Goal: Information Seeking & Learning: Learn about a topic

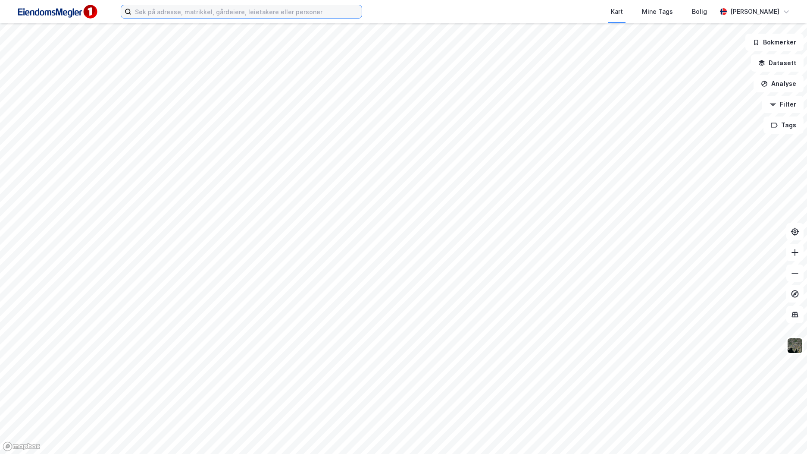
click at [266, 14] on input at bounding box center [247, 11] width 230 height 13
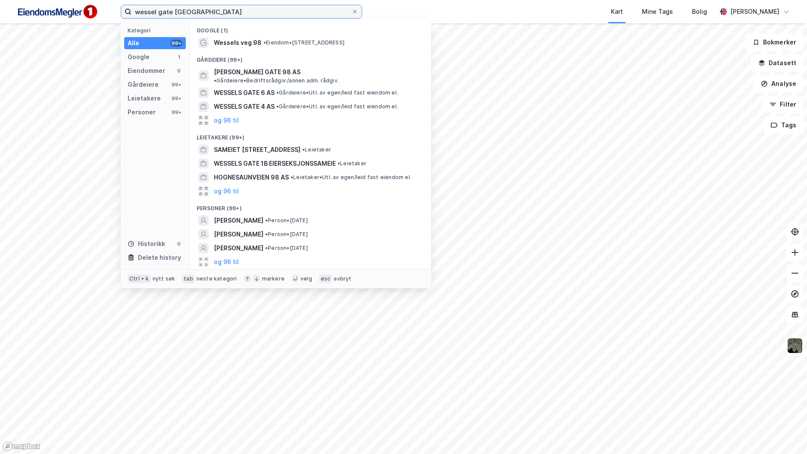
type input "wessel gate 98 stjørdal"
click at [274, 42] on span "• Eiendom • Wessels veg 98, 7502 Stjørdal" at bounding box center [304, 42] width 81 height 7
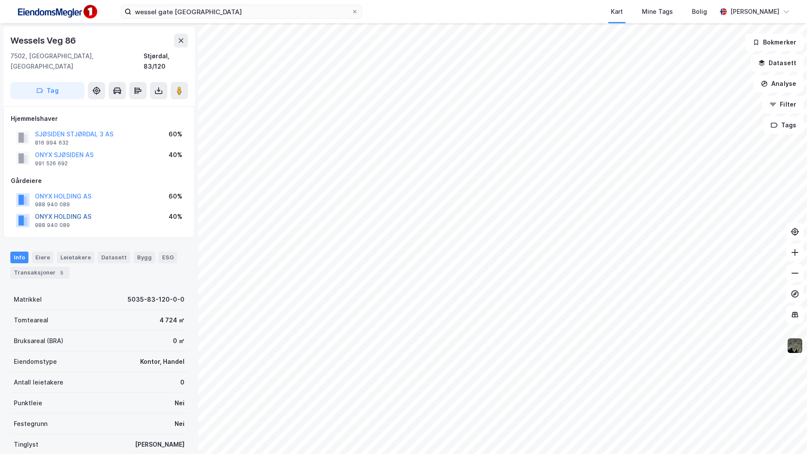
click at [0, 0] on button "ONYX HOLDING AS" at bounding box center [0, 0] width 0 height 0
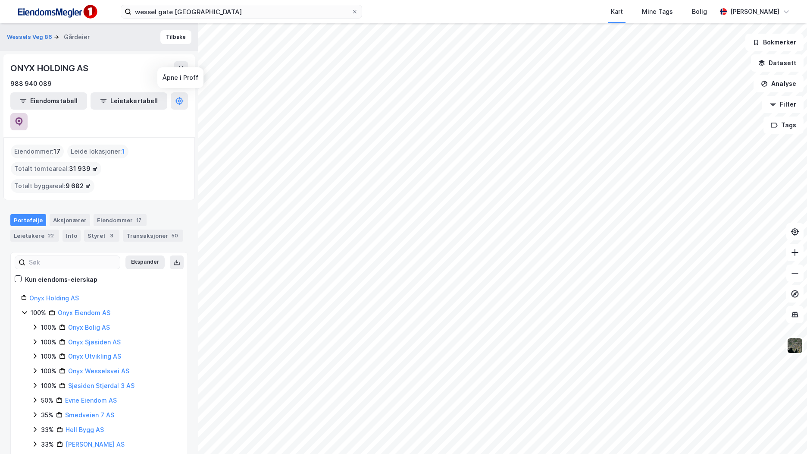
click at [23, 117] on icon at bounding box center [19, 121] width 9 height 9
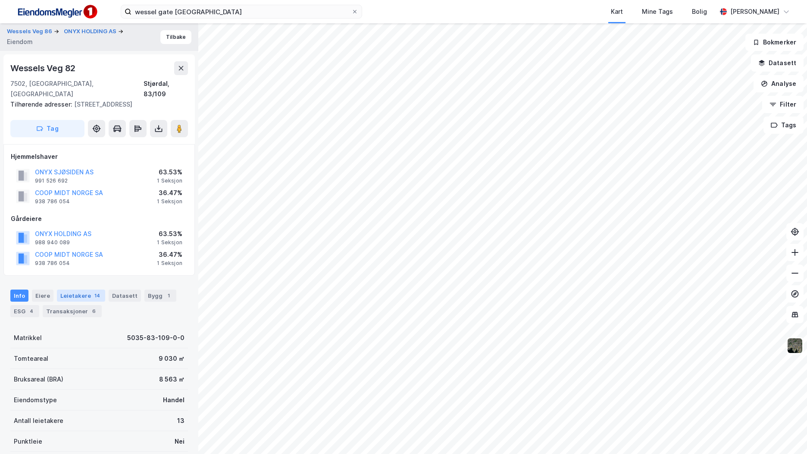
click at [70, 296] on div "Leietakere 14" at bounding box center [81, 295] width 48 height 12
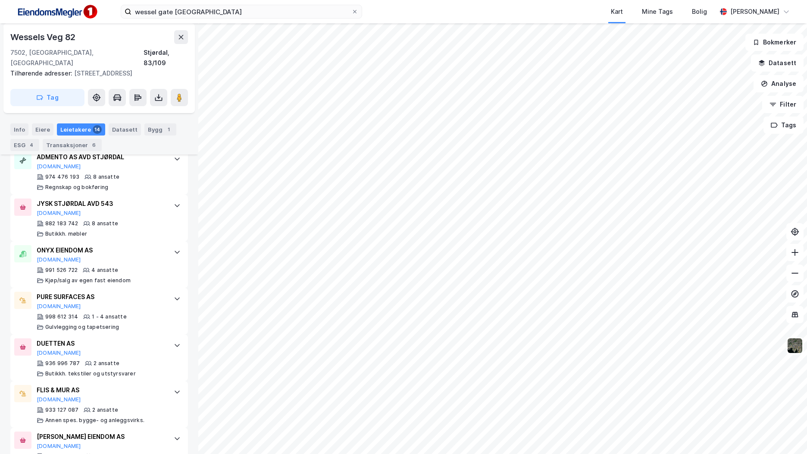
scroll to position [692, 0]
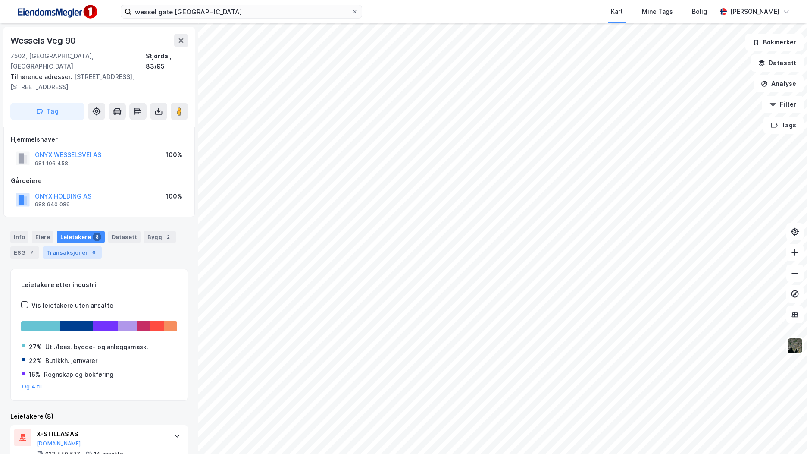
click at [59, 246] on div "Transaksjoner 6" at bounding box center [72, 252] width 59 height 12
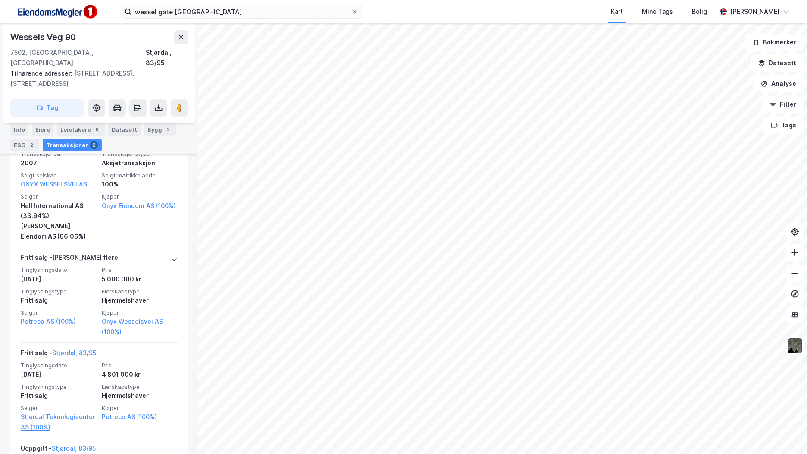
scroll to position [512, 0]
